Goal: Use online tool/utility: Utilize a website feature to perform a specific function

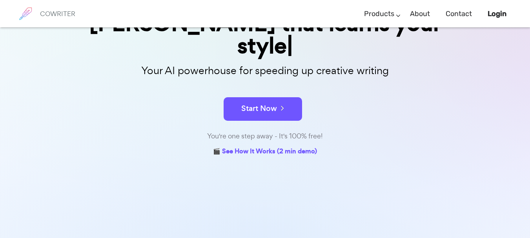
scroll to position [144, 0]
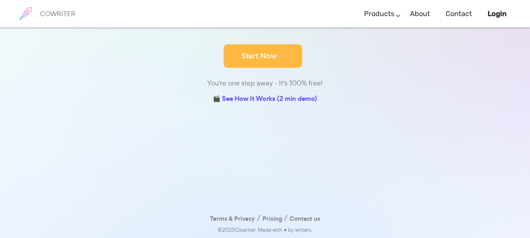
click at [276, 61] on button "Start Now" at bounding box center [263, 56] width 79 height 24
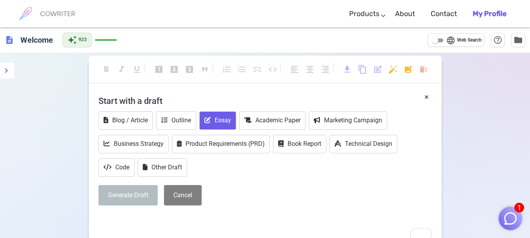
click at [210, 123] on icon "To enrich screen reader interactions, please activate Accessibility in Grammarl…" at bounding box center [208, 120] width 6 height 6
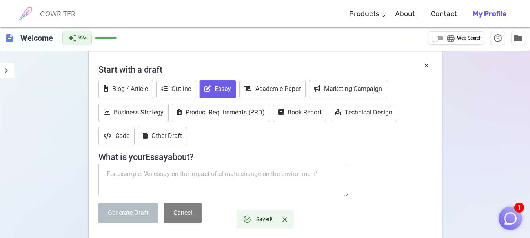
scroll to position [39, 0]
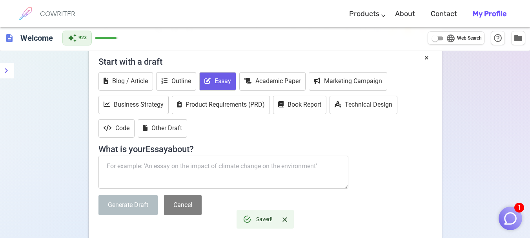
click at [168, 166] on textarea "To enrich screen reader interactions, please activate Accessibility in Grammarl…" at bounding box center [224, 172] width 250 height 33
paste textarea "[PERSON_NAME], The Persistence of Memory, 1931"
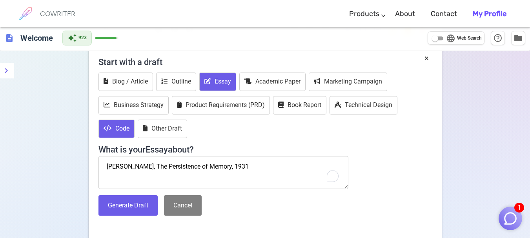
scroll to position [0, 0]
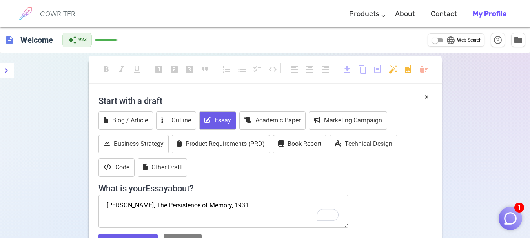
click at [109, 220] on textarea "[PERSON_NAME], The Persistence of Memory, 1931" at bounding box center [224, 211] width 250 height 33
click at [253, 208] on textarea "[PERSON_NAME], The Persistence of Memory, 1931" at bounding box center [224, 211] width 250 height 33
paste textarea "Create a creative infographic design/ poster design of your Visual Analysis wit…"
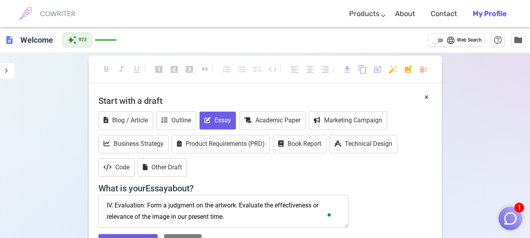
scroll to position [118, 0]
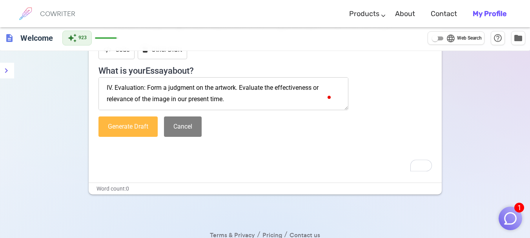
type textarea "[PERSON_NAME], The Persistence of Memory, 1931 Create a creative infographic de…"
click at [129, 124] on button "Generate Draft" at bounding box center [128, 127] width 59 height 21
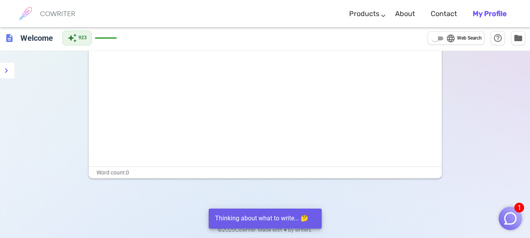
scroll to position [0, 0]
